Goal: Navigation & Orientation: Go to known website

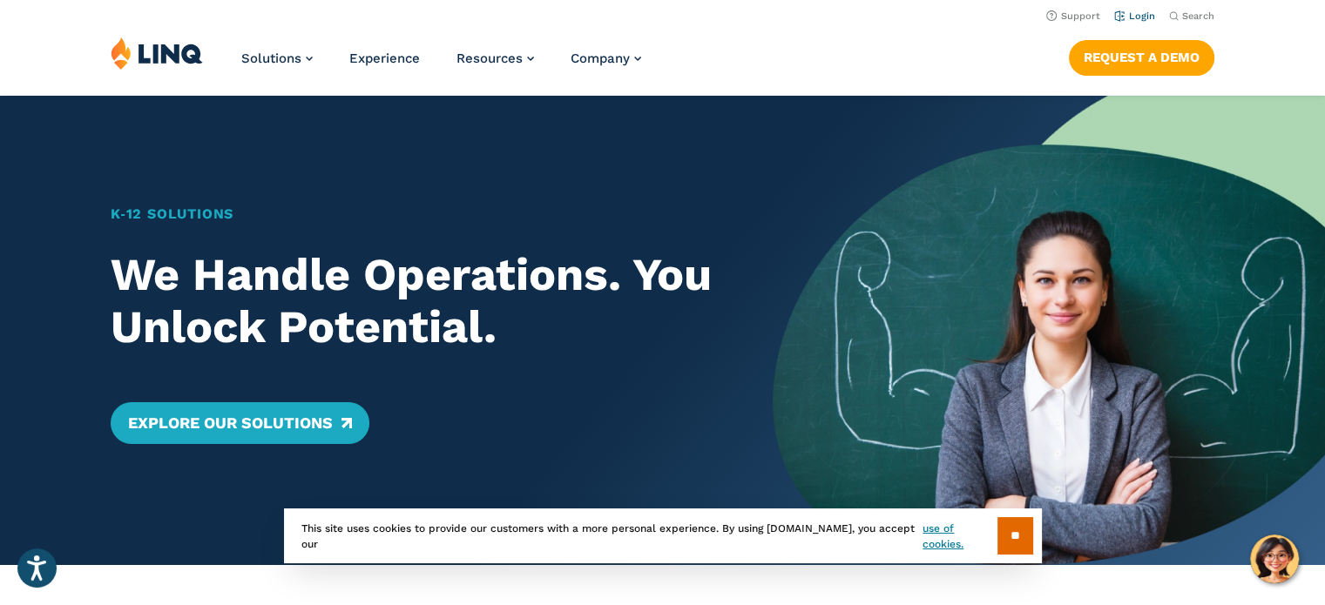
click at [1139, 9] on li "Login" at bounding box center [1134, 14] width 41 height 19
click at [1143, 13] on link "Login" at bounding box center [1134, 15] width 41 height 11
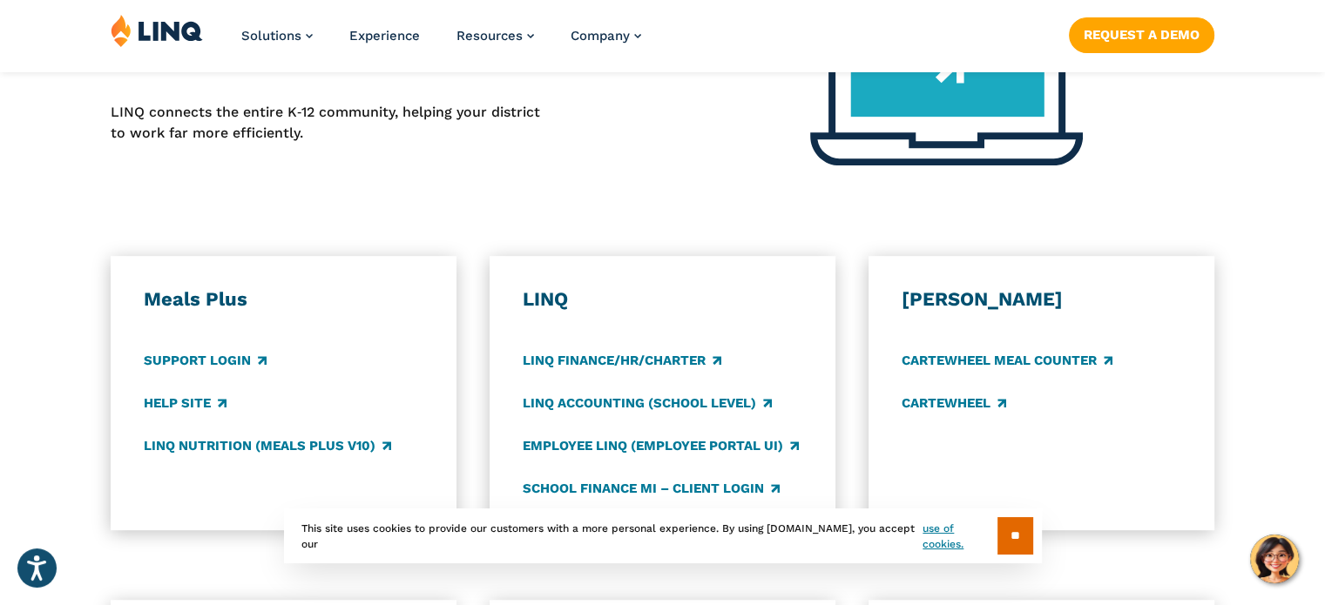
scroll to position [794, 0]
